Goal: Contribute content: Contribute content

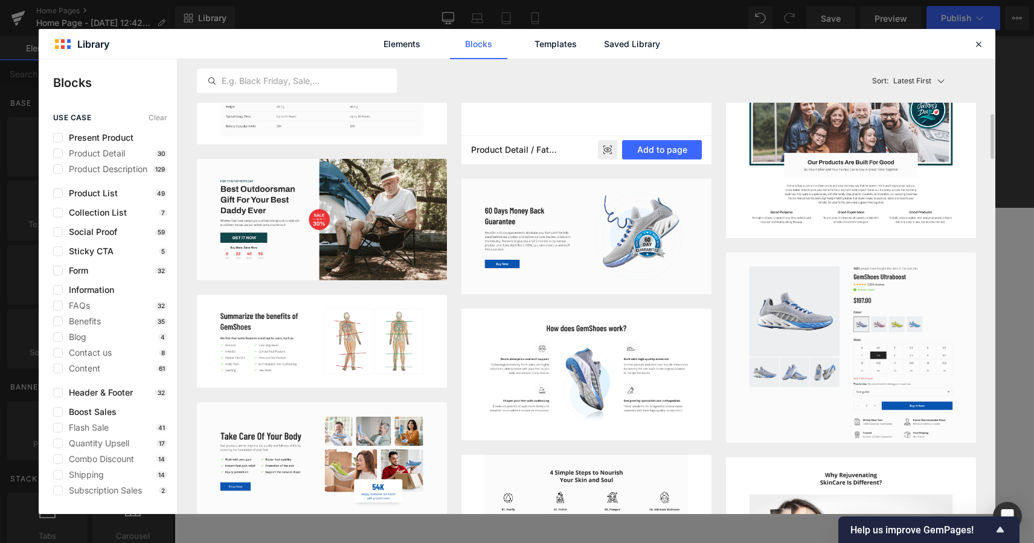
scroll to position [677, 0]
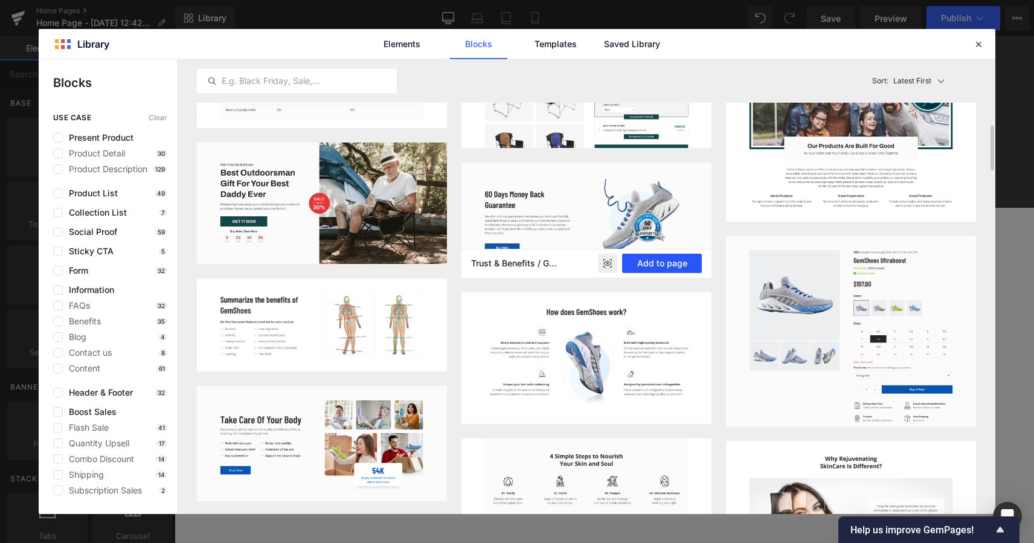
click at [639, 265] on button "Add to page" at bounding box center [662, 263] width 80 height 19
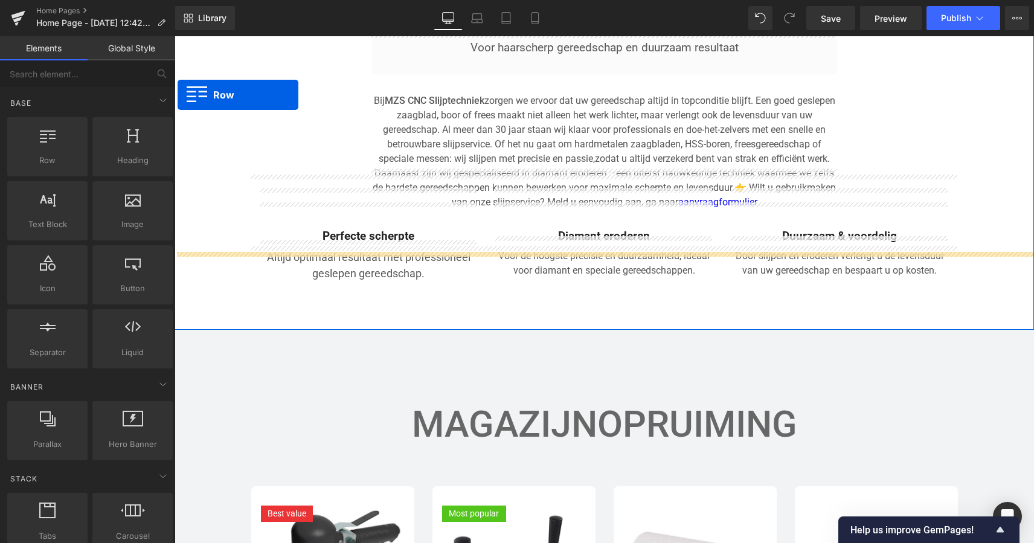
scroll to position [2057, 0]
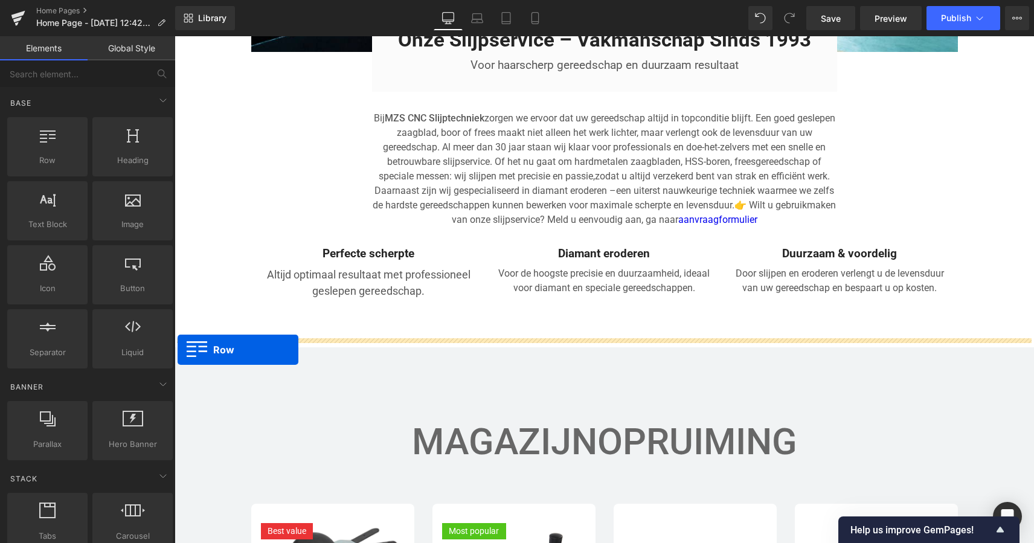
drag, startPoint x: 178, startPoint y: 142, endPoint x: 178, endPoint y: 349, distance: 206.6
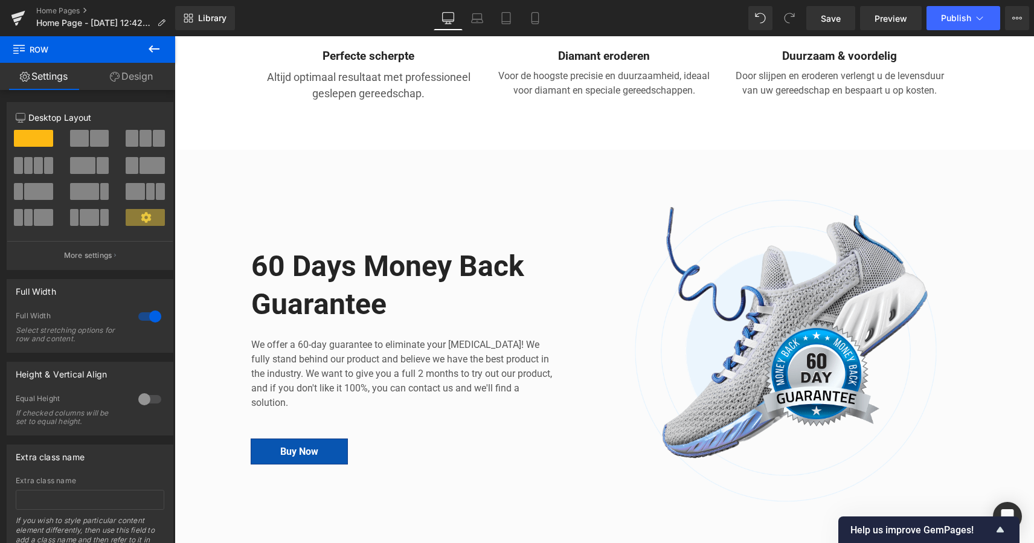
scroll to position [2279, 0]
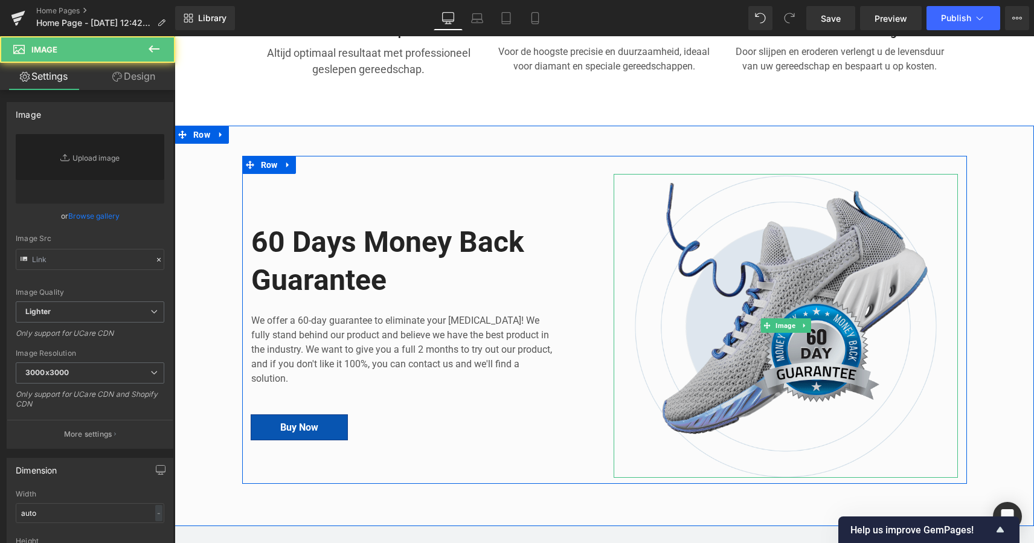
click at [776, 257] on img at bounding box center [786, 326] width 344 height 304
type input "[URL][DOMAIN_NAME]"
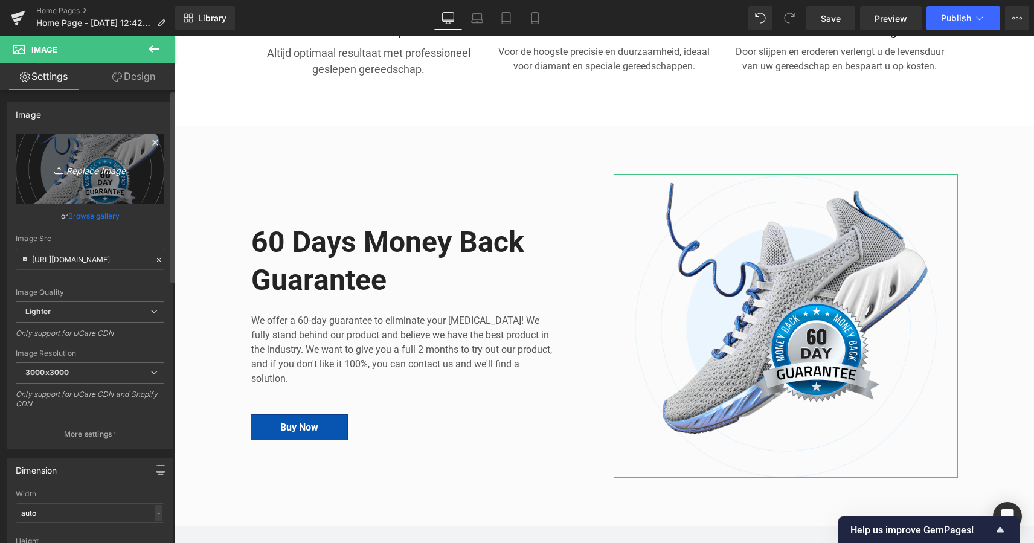
click at [96, 172] on icon "Replace Image" at bounding box center [90, 168] width 97 height 15
type input "C:\fakepath\Unknown.png"
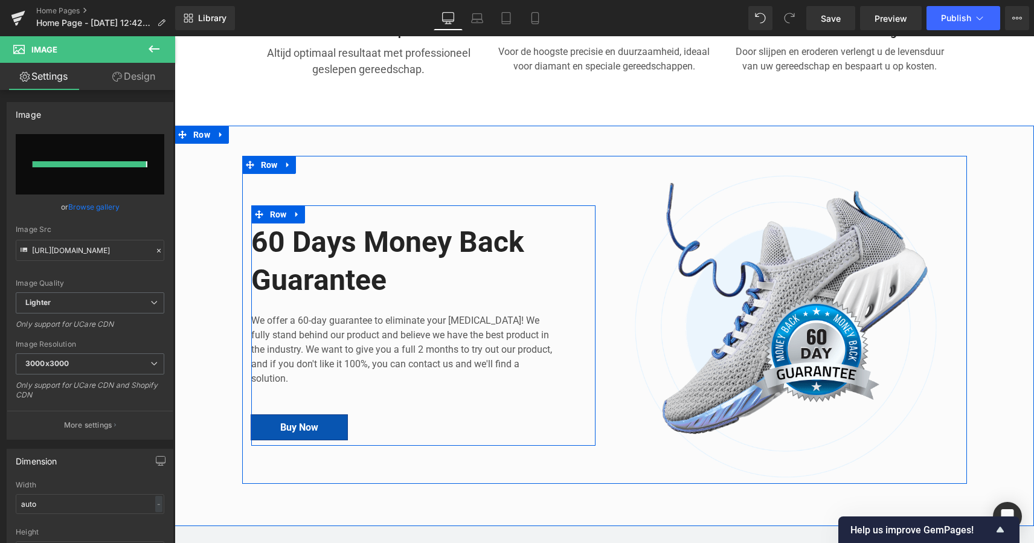
type input "[URL][DOMAIN_NAME]"
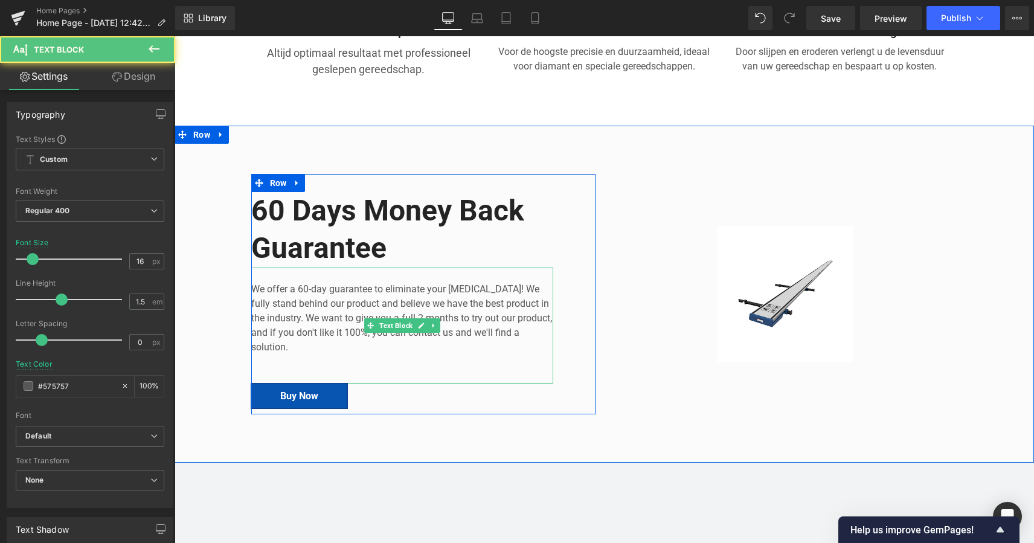
drag, startPoint x: 302, startPoint y: 334, endPoint x: 291, endPoint y: 338, distance: 11.5
click at [301, 335] on p "We offer a 60-day guarantee to eliminate your [MEDICAL_DATA]! We fully stand be…" at bounding box center [402, 318] width 302 height 72
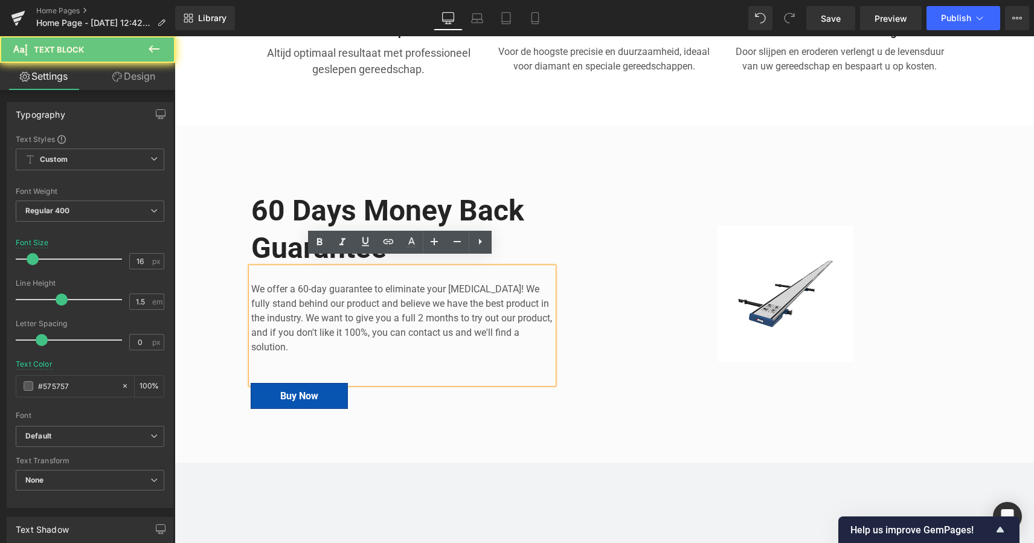
click at [291, 338] on p "We offer a 60-day guarantee to eliminate your [MEDICAL_DATA]! We fully stand be…" at bounding box center [402, 318] width 302 height 72
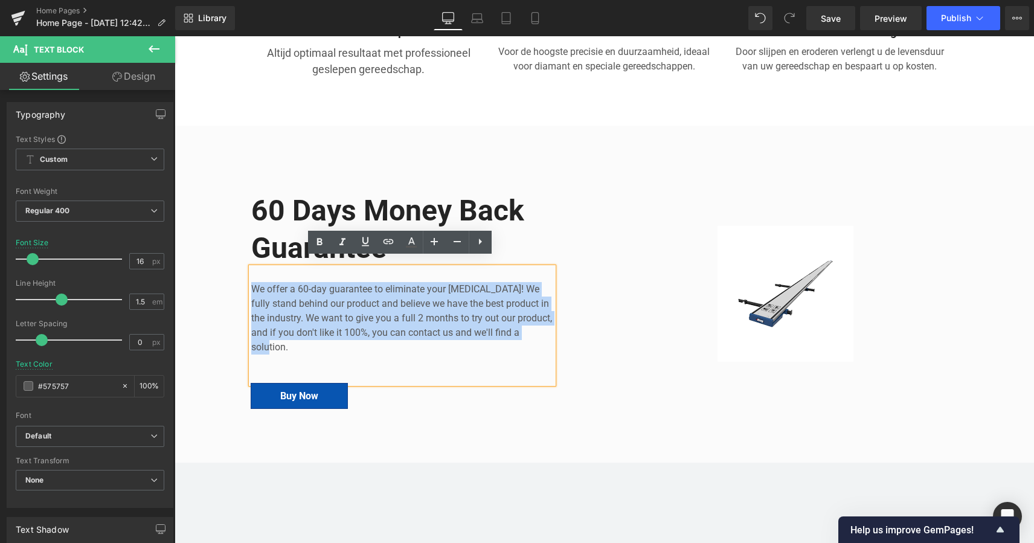
drag, startPoint x: 288, startPoint y: 338, endPoint x: 246, endPoint y: 271, distance: 78.4
click at [251, 271] on div "We offer a 60-day guarantee to eliminate your [MEDICAL_DATA]! We fully stand be…" at bounding box center [402, 326] width 302 height 116
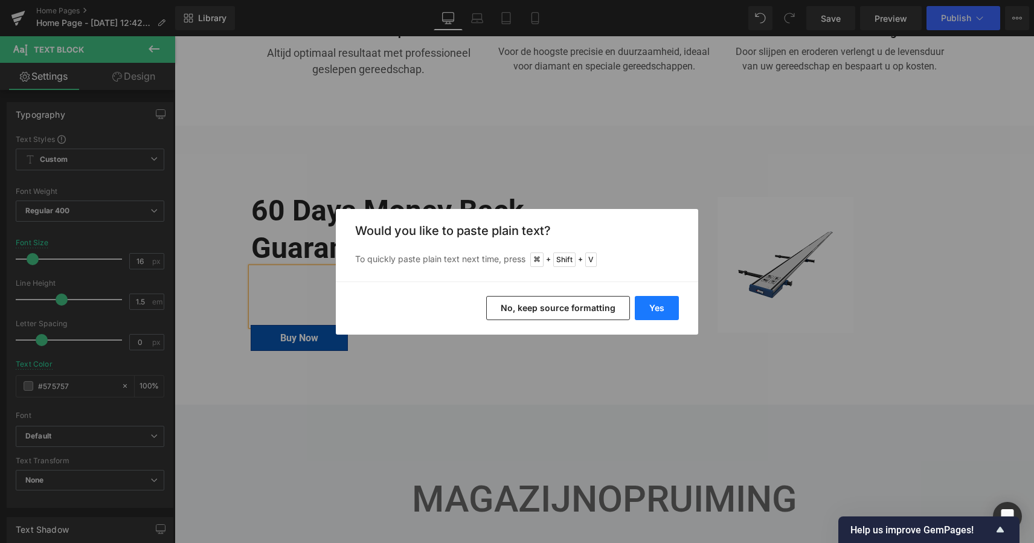
click at [648, 307] on button "Yes" at bounding box center [657, 308] width 44 height 24
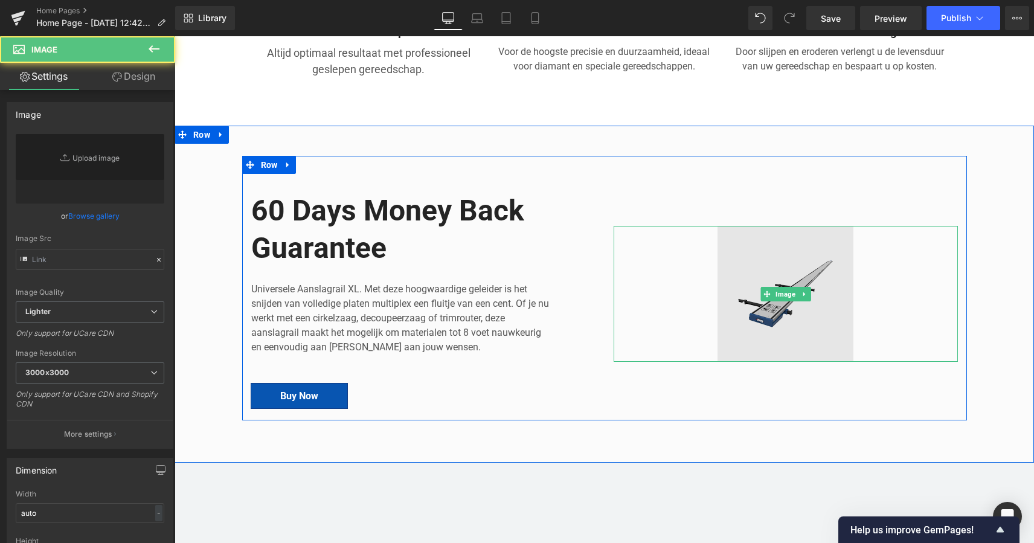
type input "[URL][DOMAIN_NAME]"
click at [796, 248] on img at bounding box center [786, 294] width 178 height 136
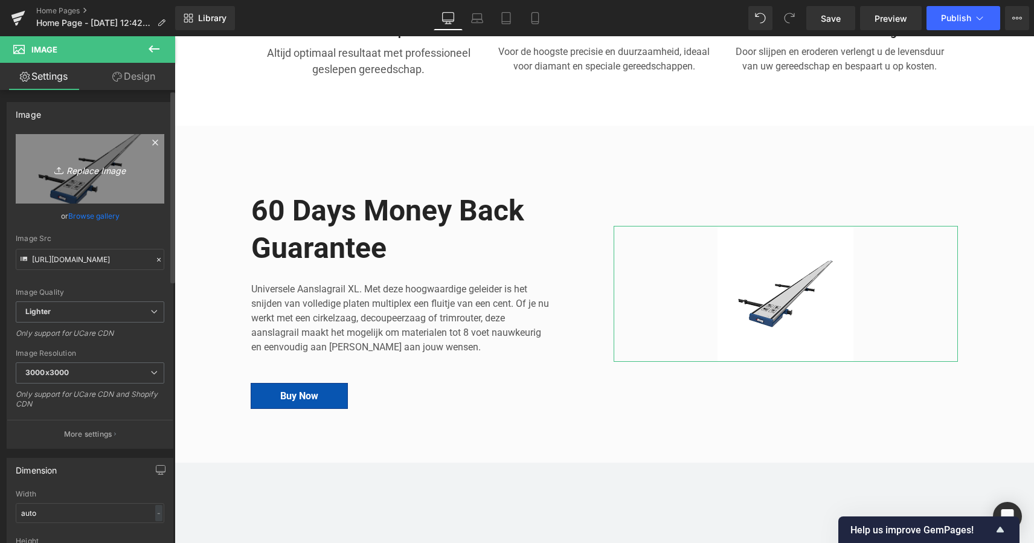
click at [97, 173] on icon "Replace Image" at bounding box center [90, 168] width 97 height 15
type input "C:\fakepath\ (180 x 60 px) (80 x 80 px) (800 x 800 px) (800 x 800 px) (300 x 30…"
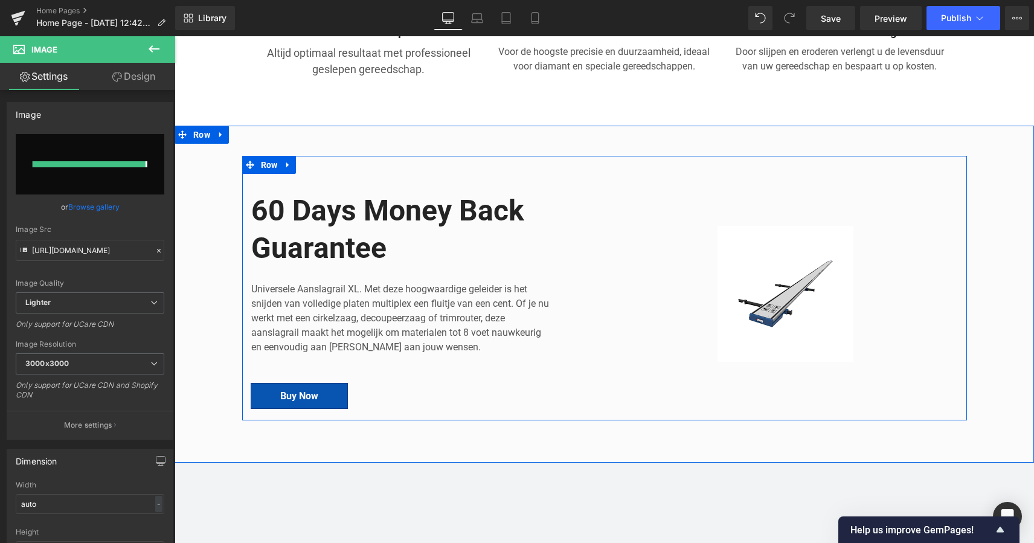
type input "[URL][DOMAIN_NAME]"
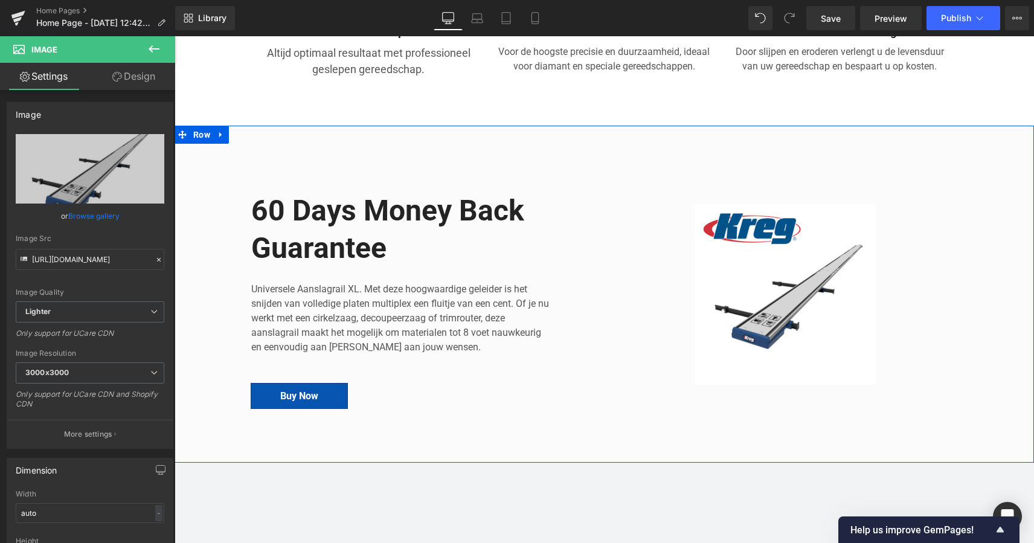
click at [219, 132] on icon at bounding box center [220, 134] width 2 height 5
click at [249, 130] on icon at bounding box center [252, 134] width 8 height 9
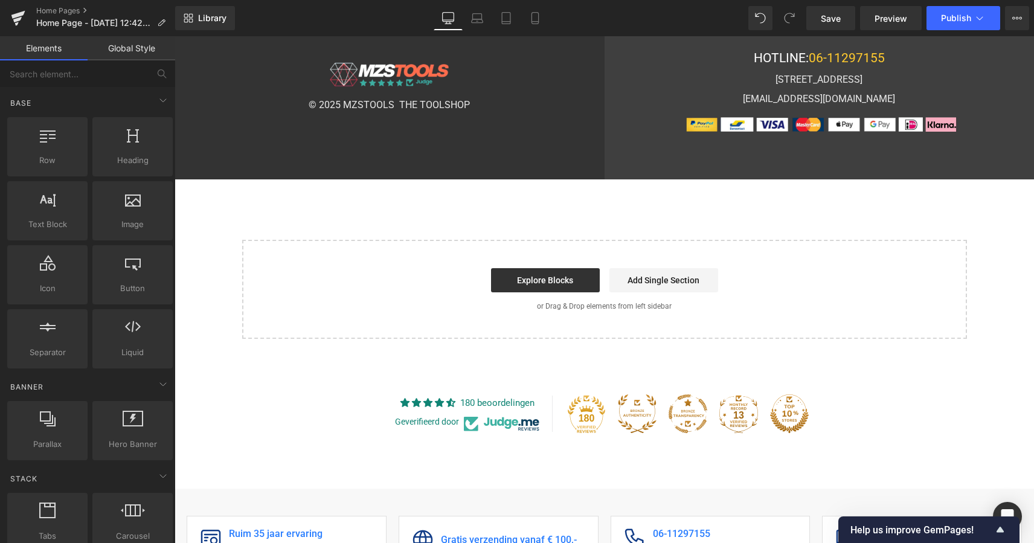
scroll to position [3433, 0]
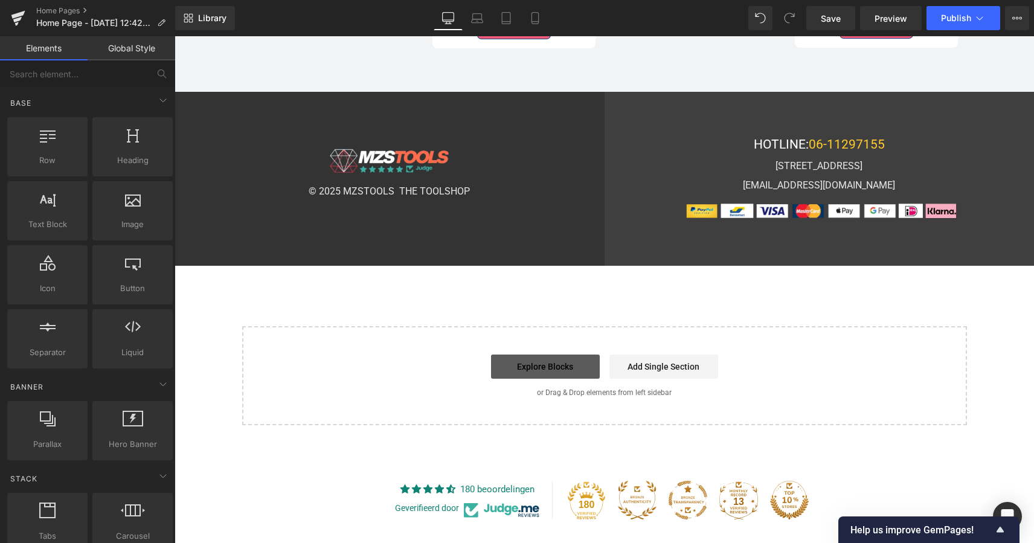
click at [552, 355] on link "Explore Blocks" at bounding box center [545, 367] width 109 height 24
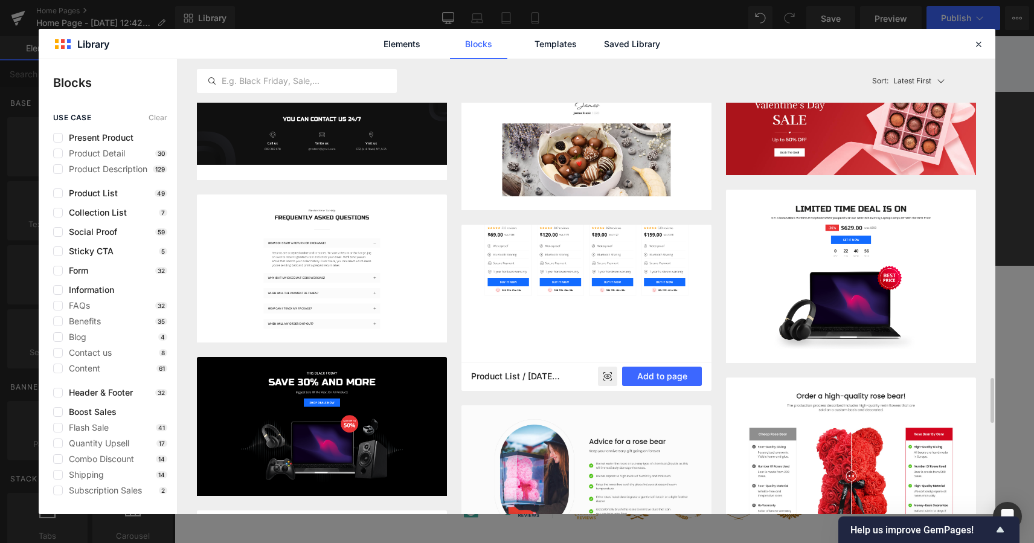
scroll to position [3221, 0]
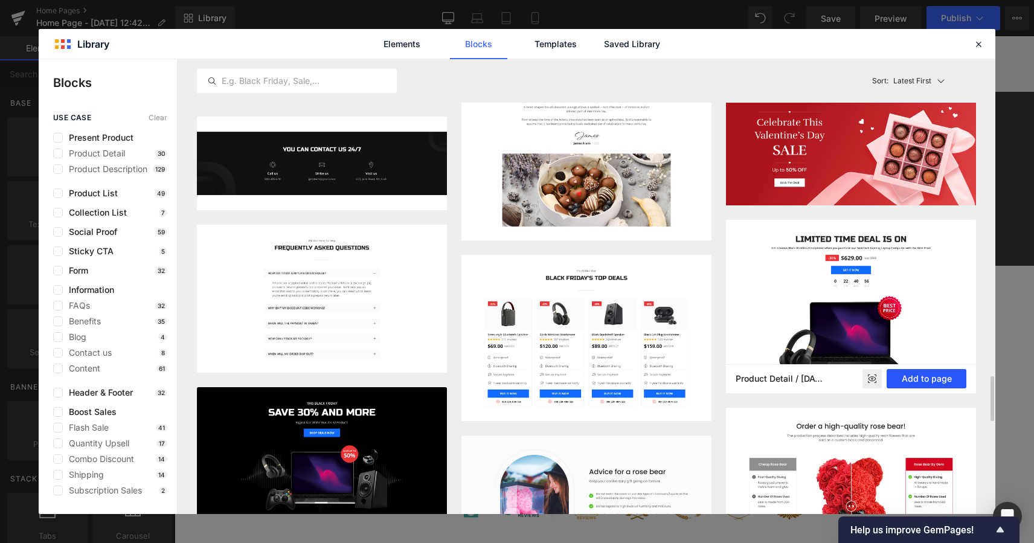
click at [934, 376] on button "Add to page" at bounding box center [927, 378] width 80 height 19
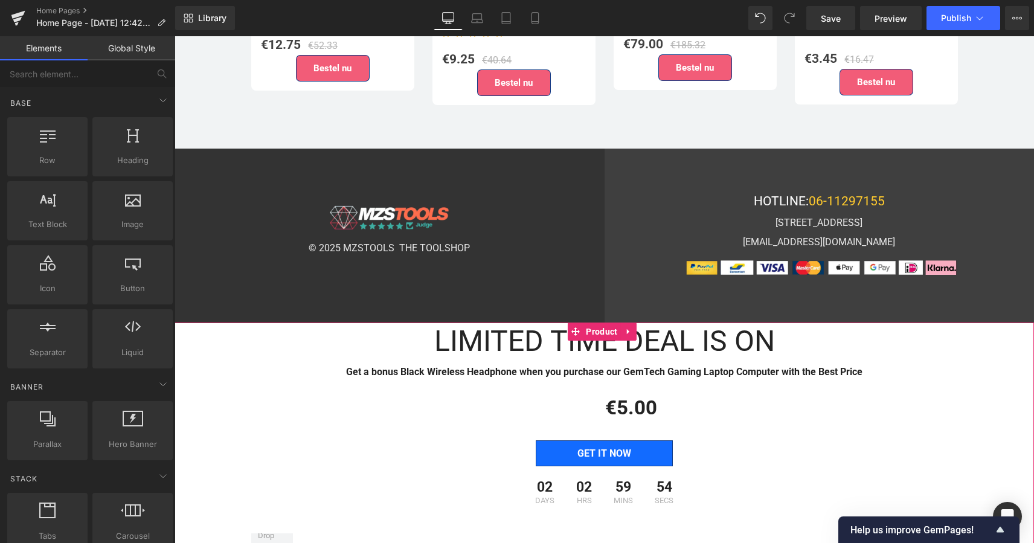
scroll to position [3477, 0]
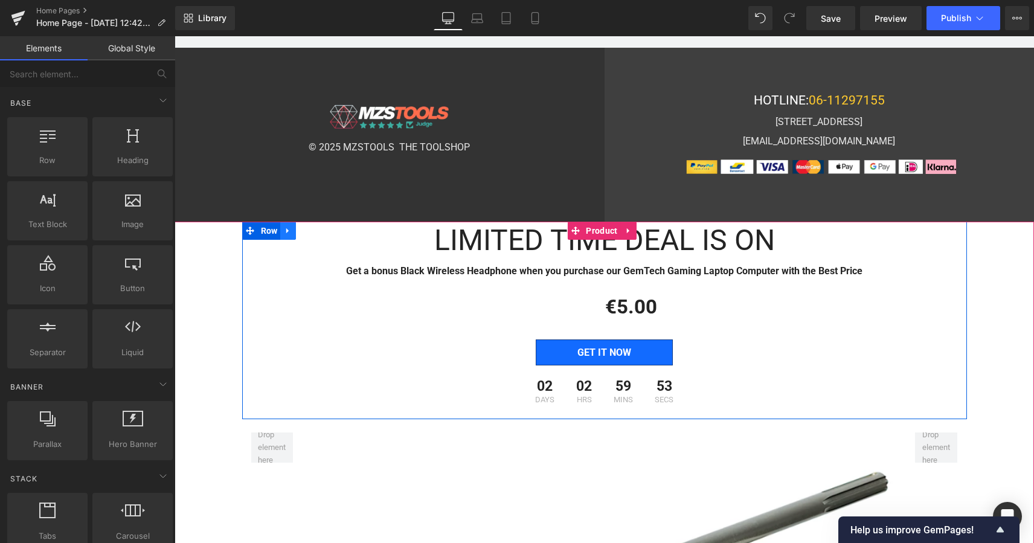
click at [286, 228] on icon at bounding box center [287, 230] width 2 height 5
click at [315, 227] on icon at bounding box center [319, 231] width 8 height 8
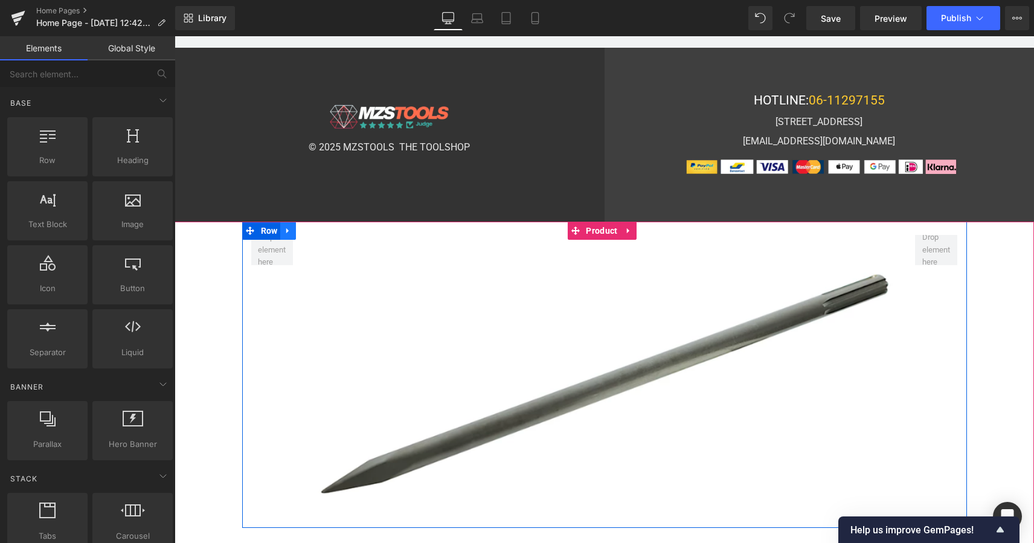
click at [286, 228] on icon at bounding box center [287, 230] width 2 height 5
click at [313, 222] on link at bounding box center [320, 231] width 16 height 18
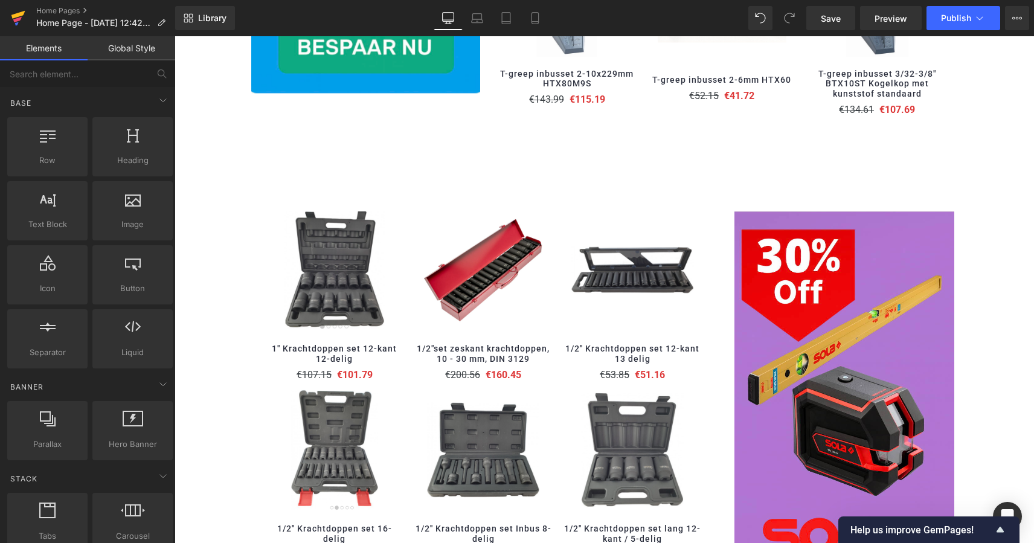
scroll to position [1074, 0]
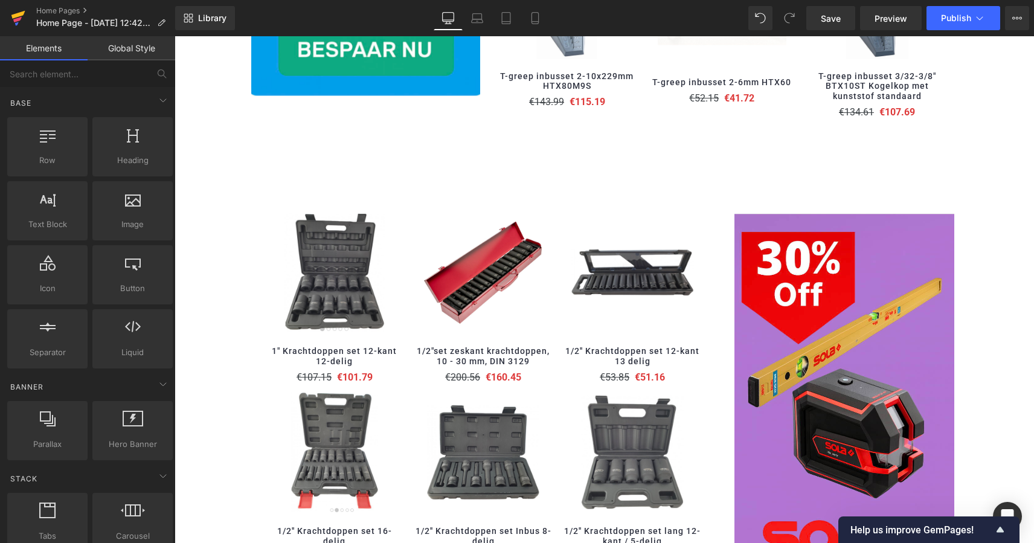
click at [22, 17] on icon at bounding box center [18, 18] width 14 height 30
